Goal: Find specific fact: Find specific fact

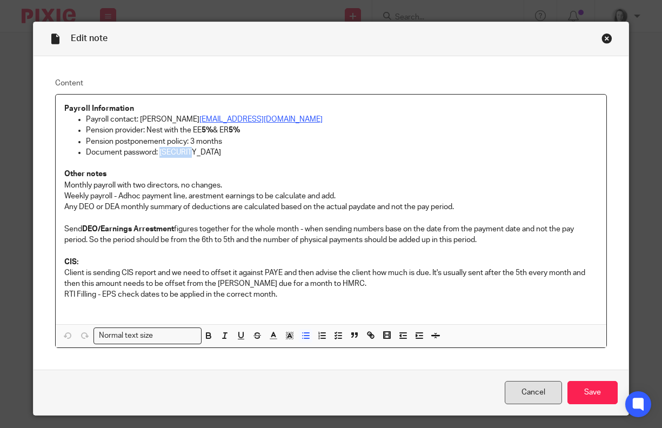
click at [531, 399] on link "Cancel" at bounding box center [533, 392] width 57 height 23
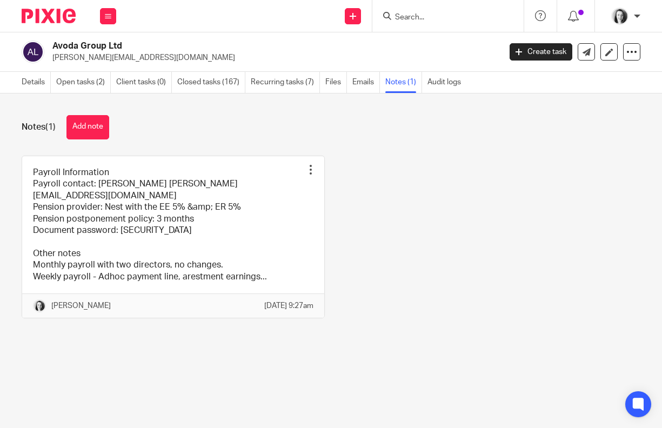
click at [421, 11] on form at bounding box center [451, 16] width 115 height 14
click at [418, 13] on input "Search" at bounding box center [442, 18] width 97 height 10
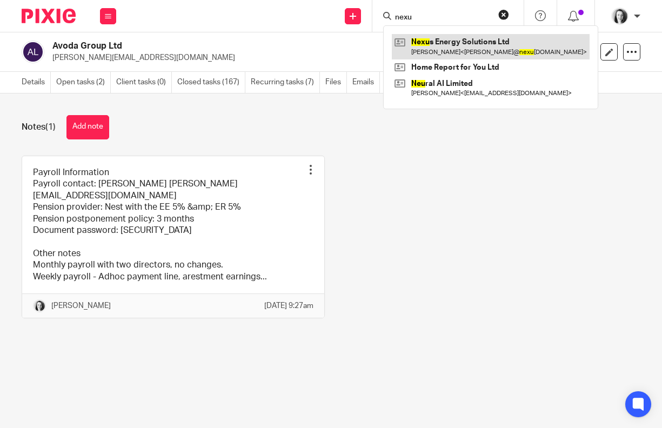
type input "nexu"
click at [431, 45] on link at bounding box center [491, 46] width 198 height 25
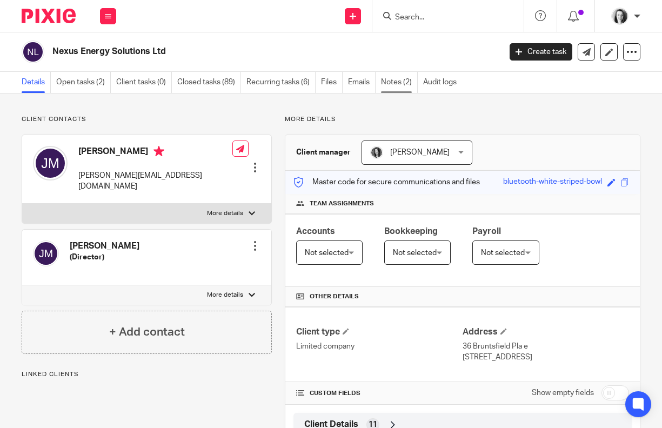
click at [398, 85] on link "Notes (2)" at bounding box center [399, 82] width 37 height 21
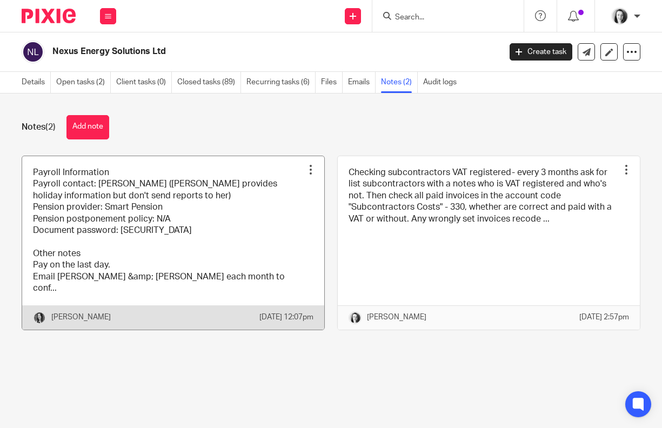
click at [246, 229] on link at bounding box center [173, 242] width 302 height 173
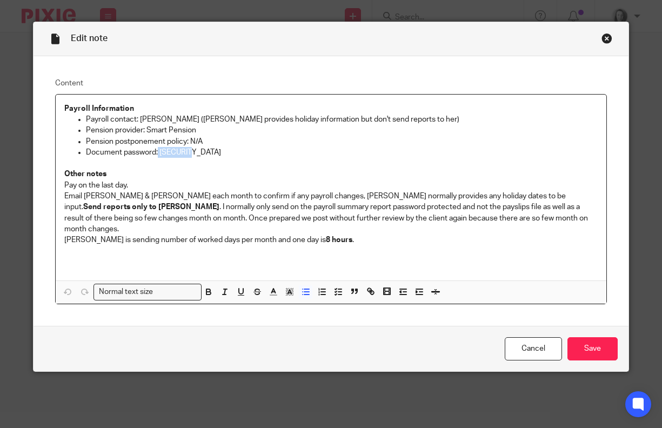
drag, startPoint x: 190, startPoint y: 152, endPoint x: 155, endPoint y: 152, distance: 34.6
click at [155, 152] on p "Document password: Nexus123" at bounding box center [342, 152] width 512 height 11
click at [228, 152] on p "Document password: Nexus123" at bounding box center [342, 152] width 512 height 11
drag, startPoint x: 189, startPoint y: 154, endPoint x: 155, endPoint y: 154, distance: 34.1
click at [155, 154] on p "Document password: Nexus123" at bounding box center [342, 152] width 512 height 11
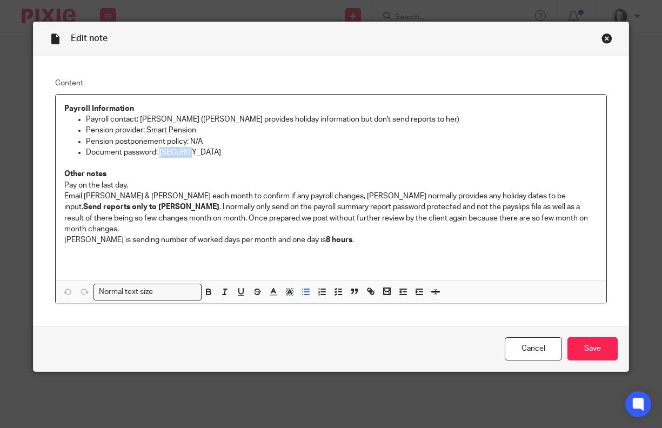
copy p "Nexus123"
click at [537, 344] on link "Cancel" at bounding box center [533, 348] width 57 height 23
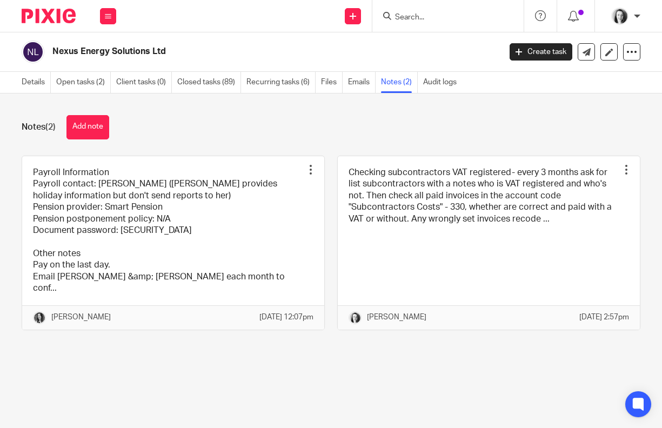
drag, startPoint x: 419, startPoint y: 12, endPoint x: 429, endPoint y: 23, distance: 14.5
click at [419, 13] on input "Search" at bounding box center [442, 18] width 97 height 10
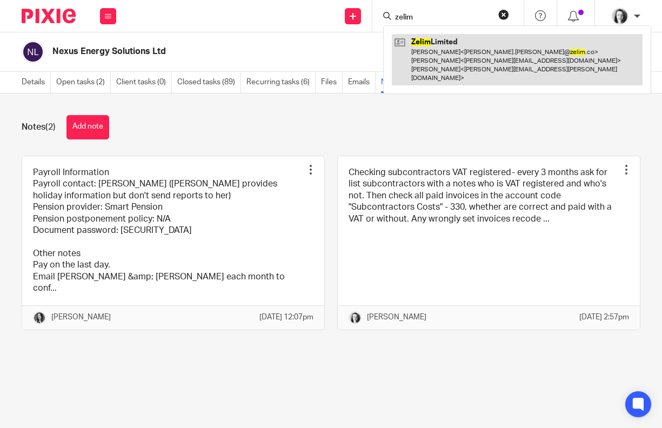
type input "zelim"
click at [437, 42] on link at bounding box center [517, 59] width 251 height 51
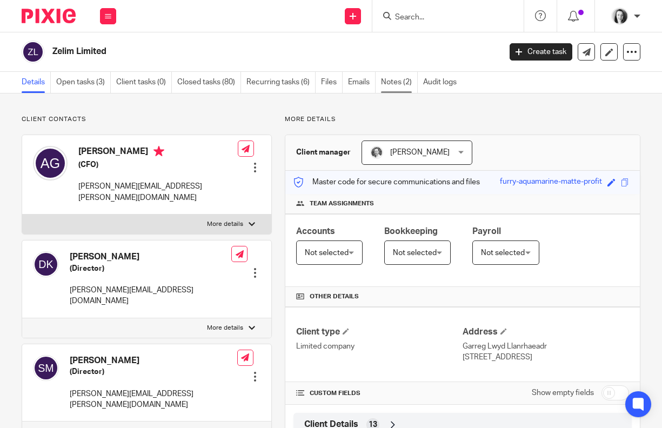
click at [392, 79] on link "Notes (2)" at bounding box center [399, 82] width 37 height 21
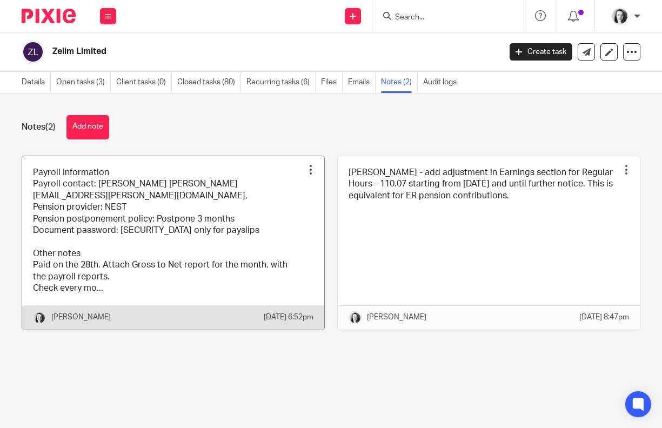
click at [259, 230] on link at bounding box center [173, 242] width 302 height 173
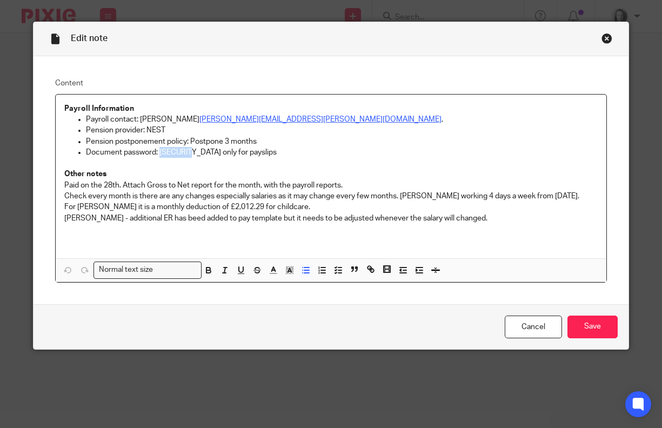
drag, startPoint x: 186, startPoint y: 154, endPoint x: 156, endPoint y: 158, distance: 30.6
click at [156, 158] on p "Document password: Zelim123 only for payslips" at bounding box center [342, 152] width 512 height 11
copy p "Zelim123"
click at [533, 326] on link "Cancel" at bounding box center [533, 327] width 57 height 23
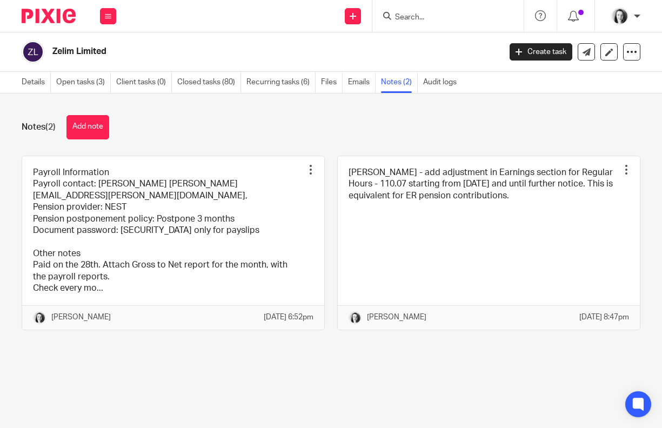
click at [452, 13] on input "Search" at bounding box center [442, 18] width 97 height 10
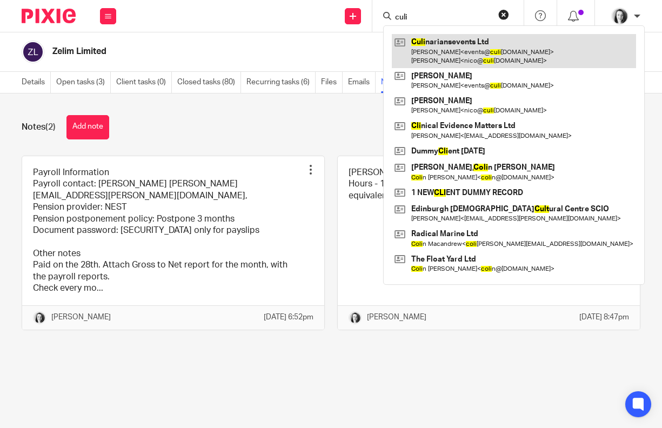
type input "culi"
click at [442, 42] on link at bounding box center [514, 51] width 244 height 34
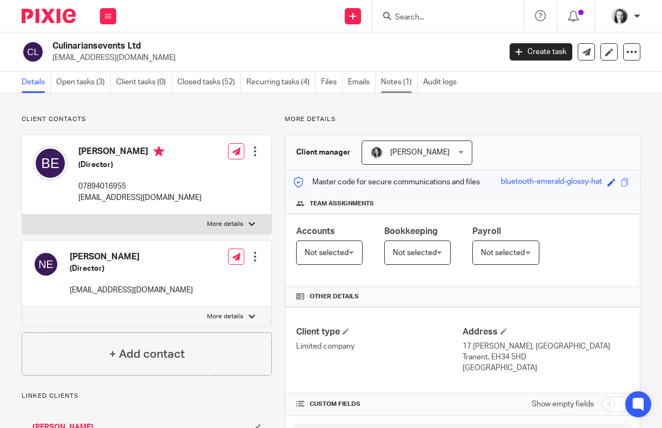
click at [396, 81] on link "Notes (1)" at bounding box center [399, 82] width 37 height 21
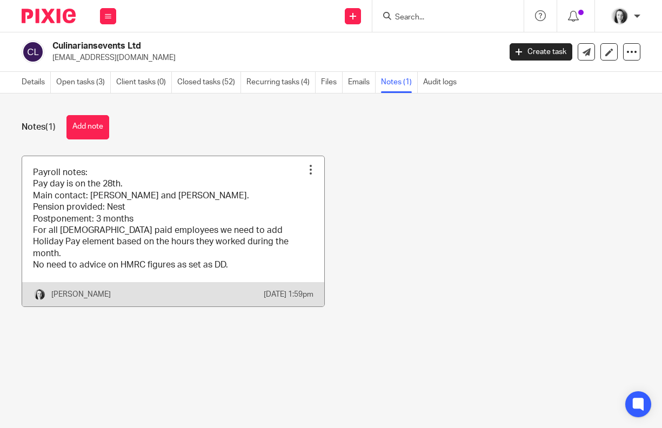
click at [213, 208] on link at bounding box center [173, 231] width 302 height 150
